Goal: Find specific page/section: Find specific page/section

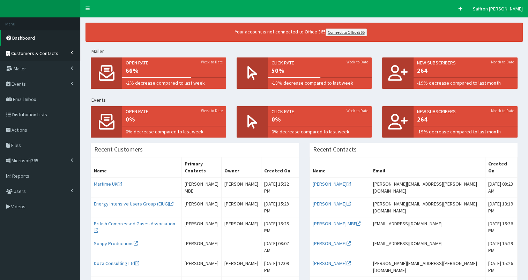
click at [51, 54] on span "Customers & Contacts" at bounding box center [34, 53] width 47 height 6
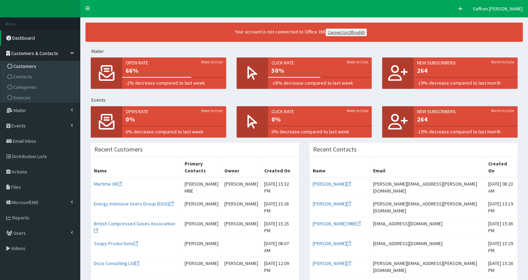
click at [35, 67] on span "Customers" at bounding box center [24, 66] width 23 height 6
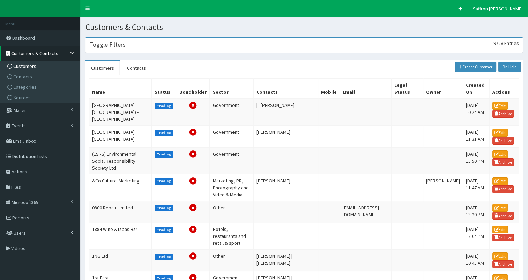
click at [144, 42] on div "Toggle Filters 9728 Entries" at bounding box center [304, 45] width 436 height 14
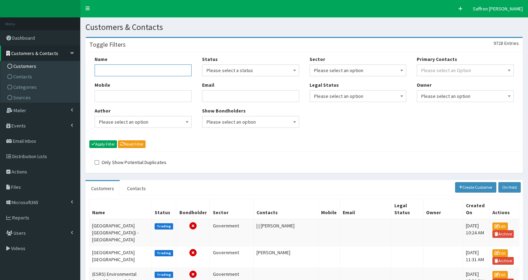
click at [140, 65] on input "Name" at bounding box center [143, 71] width 97 height 12
type input "yorkshire water"
click at [107, 139] on div "Name yorkshire water Mobile Author Please select an option Developer Paige McGo…" at bounding box center [304, 101] width 436 height 99
click at [107, 142] on button "Apply Filter" at bounding box center [103, 145] width 28 height 8
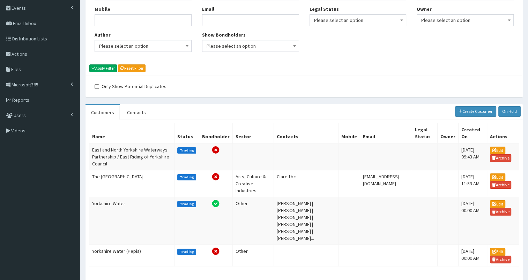
scroll to position [78, 0]
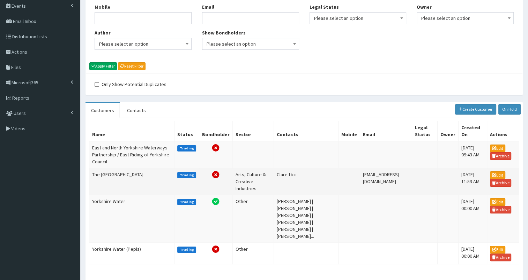
click at [116, 194] on td "The Yorkshire Waterways Museum" at bounding box center [131, 181] width 85 height 27
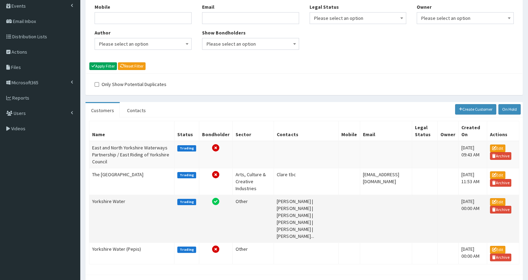
click at [142, 209] on td "Yorkshire Water" at bounding box center [131, 219] width 85 height 48
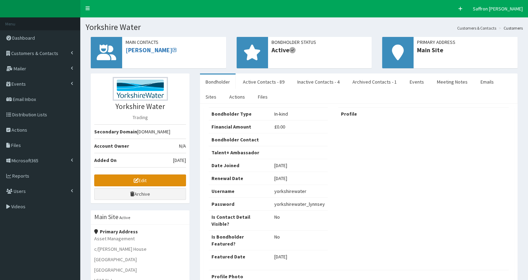
click at [155, 179] on link "Edit" at bounding box center [140, 181] width 92 height 12
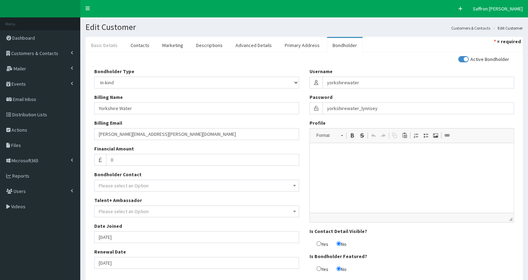
click at [116, 43] on link "Basic Details" at bounding box center [104, 45] width 38 height 15
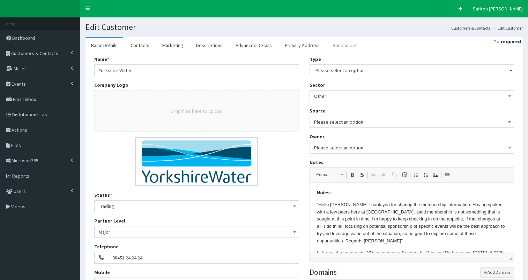
click at [333, 40] on link "Bondholder" at bounding box center [345, 45] width 36 height 15
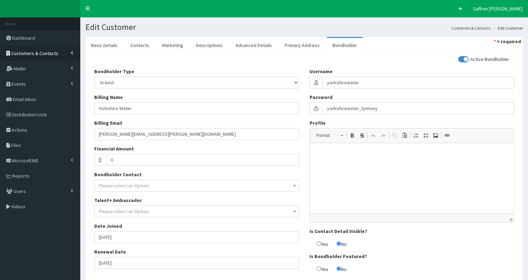
click at [61, 54] on link "Customers & Contacts" at bounding box center [40, 53] width 80 height 15
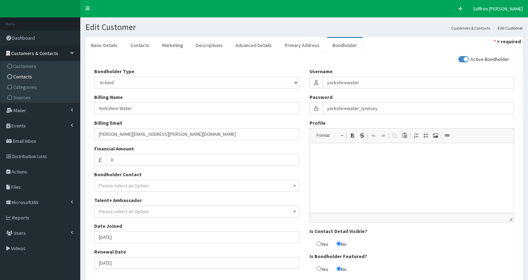
click at [26, 74] on span "Contacts" at bounding box center [22, 77] width 19 height 6
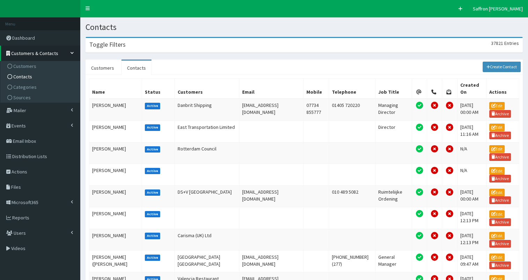
click at [185, 40] on div "Toggle Filters 37821 Entries" at bounding box center [304, 45] width 436 height 14
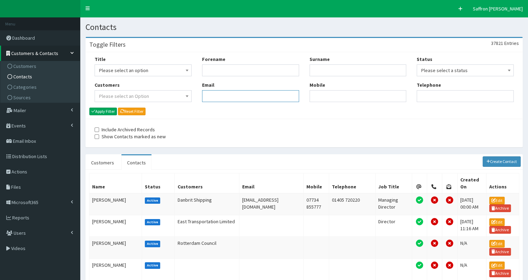
paste input "[PERSON_NAME][EMAIL_ADDRESS][PERSON_NAME][DOMAIN_NAME]"
type input "[PERSON_NAME][EMAIL_ADDRESS][PERSON_NAME][DOMAIN_NAME]"
click at [108, 110] on button "Apply Filter" at bounding box center [103, 112] width 28 height 8
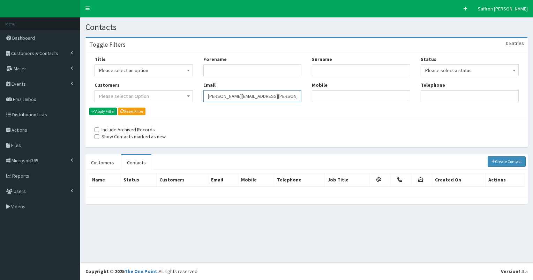
drag, startPoint x: 284, startPoint y: 96, endPoint x: 207, endPoint y: 96, distance: 77.4
click at [207, 96] on input "rachel.cook@humberside.police.uk" at bounding box center [252, 96] width 98 height 12
click at [209, 72] on input "Forename" at bounding box center [252, 71] width 98 height 12
type input "rachel"
click at [327, 71] on input "Surname" at bounding box center [361, 71] width 98 height 12
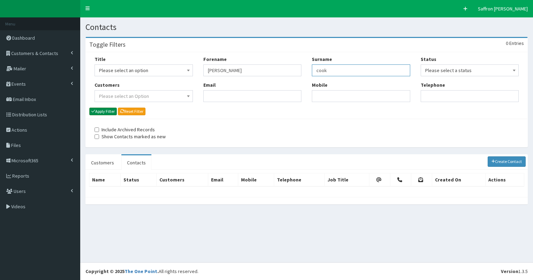
type input "cook"
click at [101, 109] on button "Apply Filter" at bounding box center [103, 112] width 28 height 8
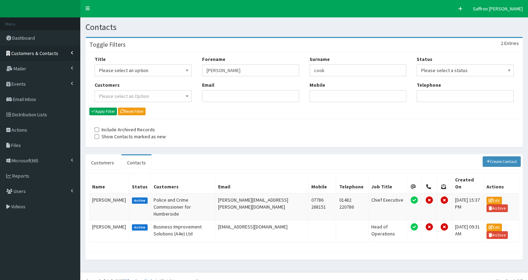
click at [58, 50] on link "Customers & Contacts" at bounding box center [40, 53] width 80 height 15
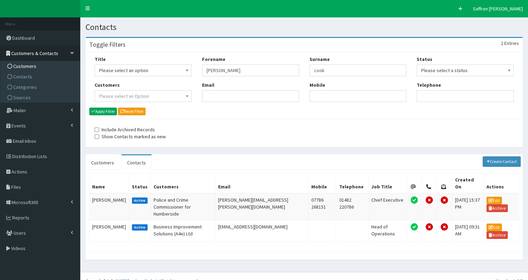
click at [34, 64] on span "Customers" at bounding box center [24, 66] width 23 height 6
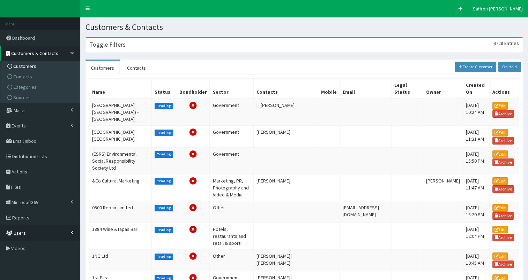
click at [45, 235] on link "Users" at bounding box center [40, 233] width 80 height 15
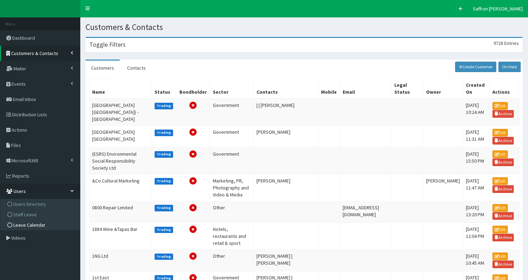
click at [32, 225] on span "Leave Calendar" at bounding box center [29, 225] width 32 height 6
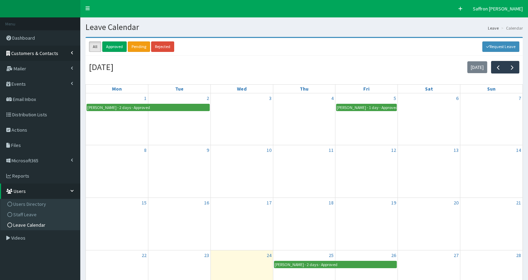
click at [54, 50] on span "Customers & Contacts" at bounding box center [34, 53] width 47 height 6
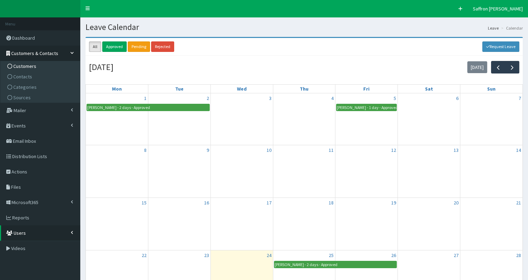
click at [24, 70] on link "Customers" at bounding box center [41, 66] width 78 height 10
